Goal: Transaction & Acquisition: Purchase product/service

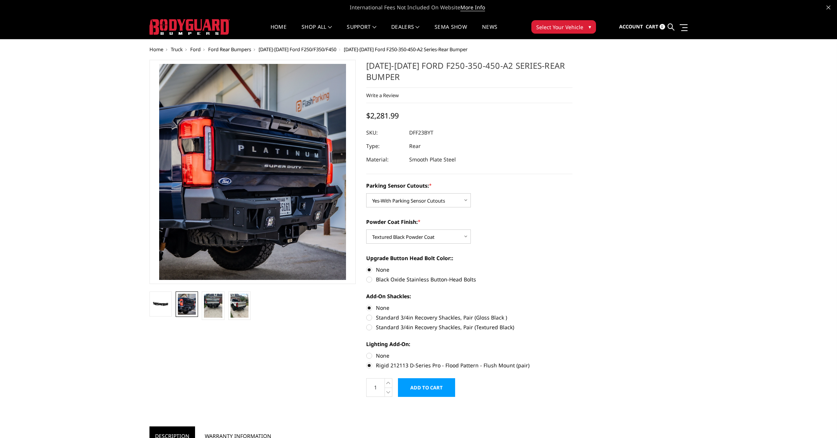
select select "2436"
select select "2439"
click at [213, 308] on img at bounding box center [213, 306] width 18 height 24
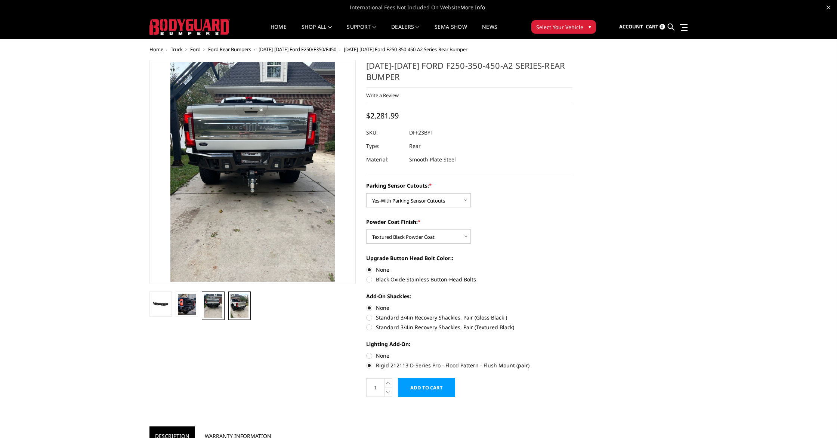
click at [243, 308] on img at bounding box center [240, 306] width 18 height 24
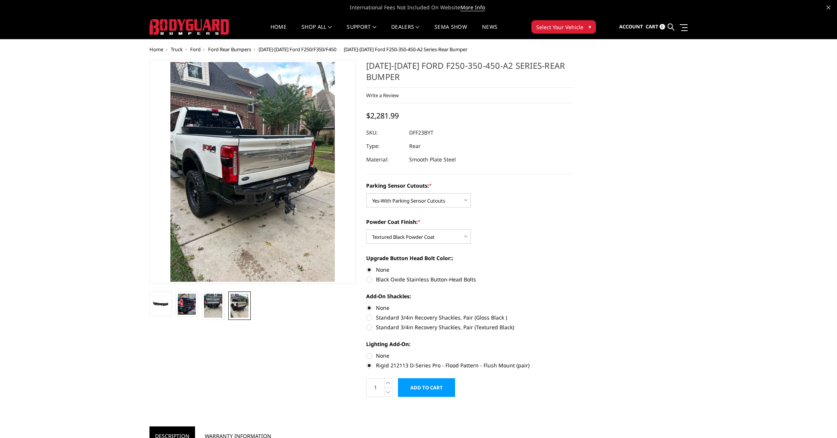
click at [371, 318] on label "Standard 3/4in Recovery Shackles, Pair (Gloss Black )" at bounding box center [469, 318] width 206 height 8
click at [573, 304] on input "Standard 3/4in Recovery Shackles, Pair (Gloss Black )" at bounding box center [573, 304] width 0 height 0
radio input "true"
click at [371, 303] on div "Add-On Shackles: None Standard 3/4in Recovery Shackles, Pair (Gloss Black ) Sta…" at bounding box center [469, 310] width 206 height 37
click at [369, 306] on label "None" at bounding box center [469, 308] width 206 height 8
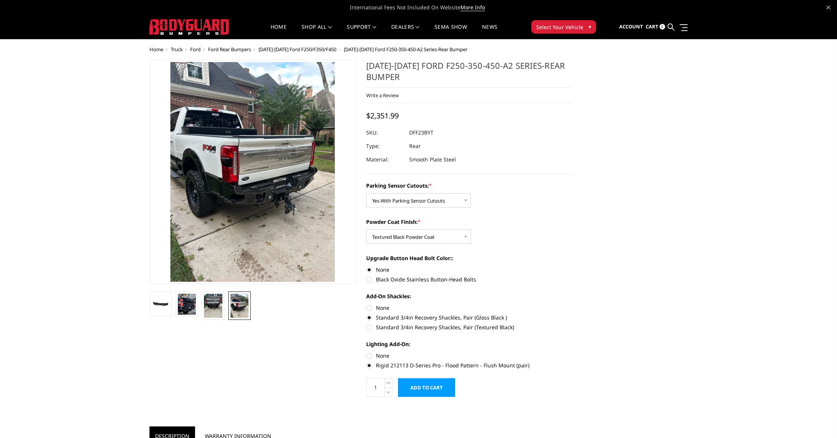
click at [367, 304] on input "None" at bounding box center [366, 304] width 0 height 0
radio input "true"
click at [370, 320] on label "Standard 3/4in Recovery Shackles, Pair (Gloss Black )" at bounding box center [469, 318] width 206 height 8
click at [573, 304] on input "Standard 3/4in Recovery Shackles, Pair (Gloss Black )" at bounding box center [573, 304] width 0 height 0
radio input "true"
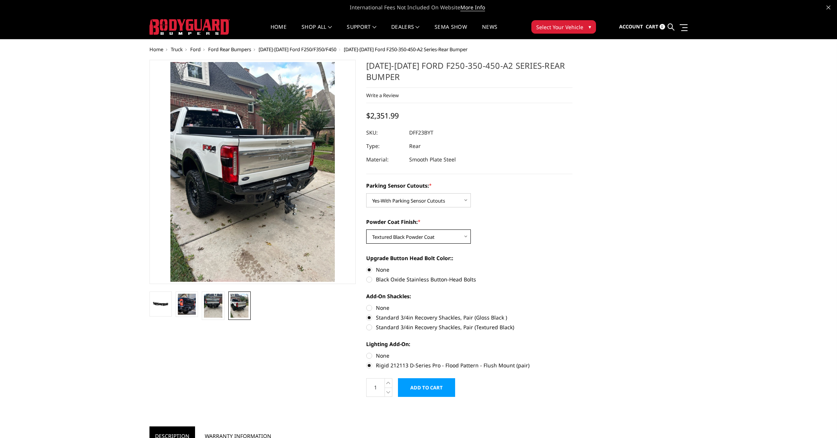
click at [439, 233] on select "Choose Options Bare Metal Textured Black Powder Coat" at bounding box center [418, 236] width 105 height 14
select select "2438"
click at [366, 229] on select "Choose Options Bare Metal Textured Black Powder Coat" at bounding box center [418, 236] width 105 height 14
